Goal: Information Seeking & Learning: Learn about a topic

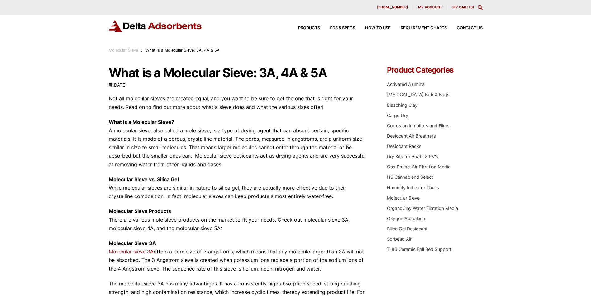
click at [186, 27] on img at bounding box center [155, 26] width 93 height 12
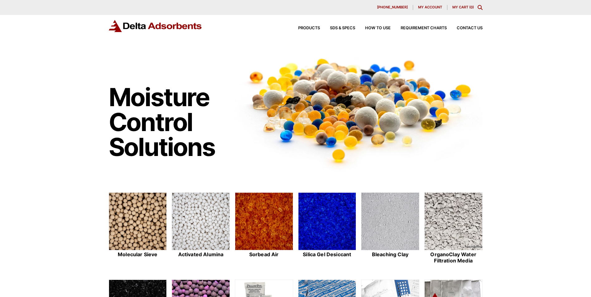
click at [523, 222] on div "Moisture Control Solutions Moisture control solutions Molecular Sieve Activated…" at bounding box center [295, 253] width 591 height 412
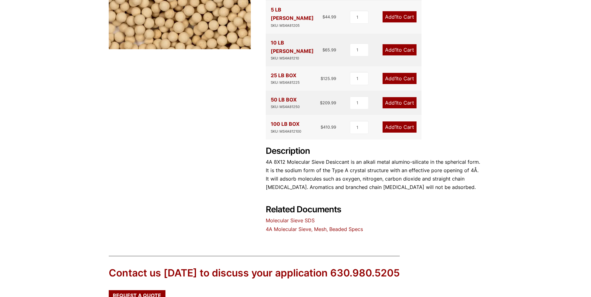
scroll to position [218, 0]
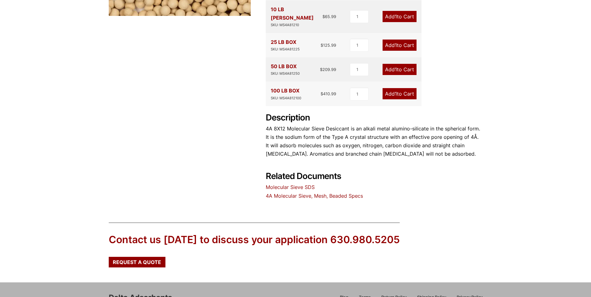
click at [289, 193] on link "4A Molecular Sieve, Mesh, Beaded Specs" at bounding box center [314, 196] width 97 height 6
